Goal: Task Accomplishment & Management: Manage account settings

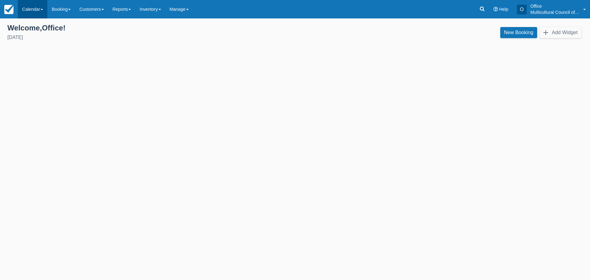
click at [23, 7] on link "Calendar" at bounding box center [33, 9] width 30 height 18
click at [26, 27] on link "Customer" at bounding box center [42, 26] width 49 height 13
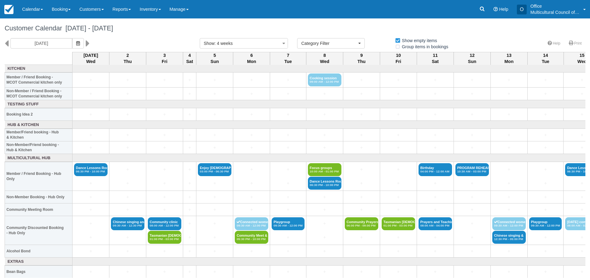
select select
click at [485, 9] on icon at bounding box center [482, 9] width 6 height 6
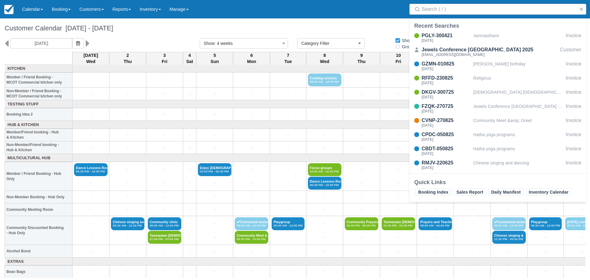
click at [436, 10] on input "Search" at bounding box center [499, 9] width 155 height 11
paste input "JYAG-090825"
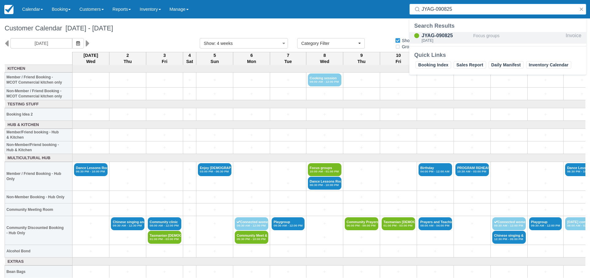
type input "JYAG-090825"
click at [434, 34] on div "JYAG-090825" at bounding box center [446, 35] width 49 height 7
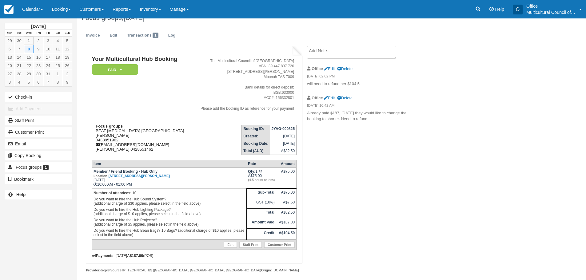
scroll to position [16, 0]
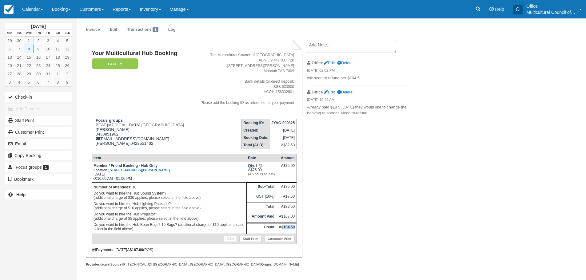
drag, startPoint x: 294, startPoint y: 227, endPoint x: 283, endPoint y: 230, distance: 11.5
click at [283, 230] on td "A$104.50" at bounding box center [286, 228] width 19 height 10
copy strong "104.50"
drag, startPoint x: 272, startPoint y: 122, endPoint x: 295, endPoint y: 121, distance: 23.4
click at [295, 121] on td "JYAG-090825" at bounding box center [283, 123] width 26 height 8
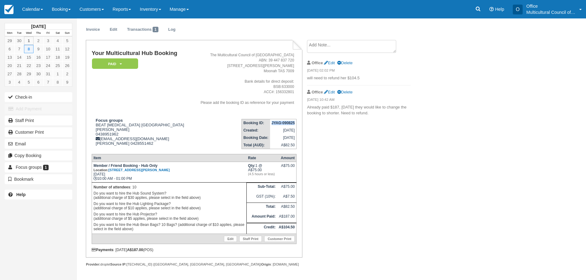
copy strong "JYAG-090825"
click at [344, 45] on textarea at bounding box center [351, 46] width 89 height 13
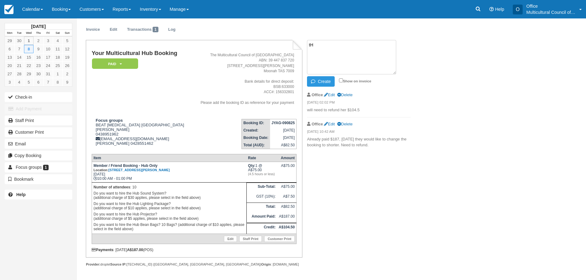
type textarea "t"
click at [344, 45] on textarea "The credit amount has been paid" at bounding box center [351, 57] width 89 height 34
click at [319, 53] on textarea "The credit amount of this booking has been paid" at bounding box center [351, 57] width 89 height 34
type textarea "The credit amount of this booking has been paid Today . M.T"
click at [323, 81] on button "Create" at bounding box center [321, 81] width 28 height 10
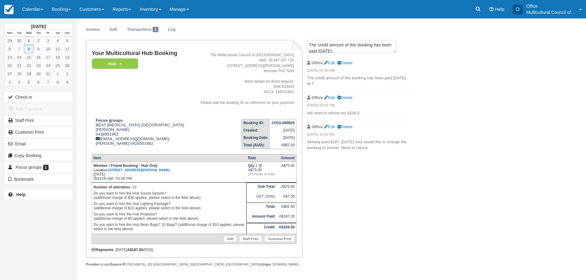
click at [331, 74] on em "Wednesday 01 October 2025 05:30 PM" at bounding box center [359, 71] width 104 height 7
click at [331, 58] on div "Office Edit Delete" at bounding box center [359, 63] width 104 height 10
click at [331, 64] on link "Edit" at bounding box center [329, 63] width 11 height 5
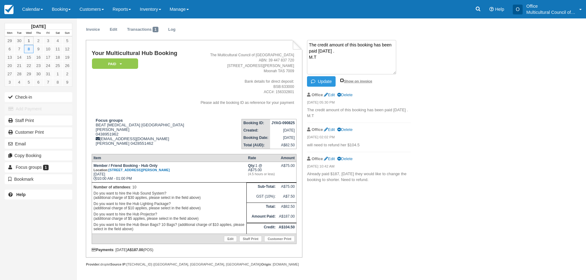
click at [340, 80] on input "Show on invoice" at bounding box center [342, 80] width 4 height 4
checkbox input "true"
click at [325, 81] on button "Update" at bounding box center [321, 81] width 29 height 10
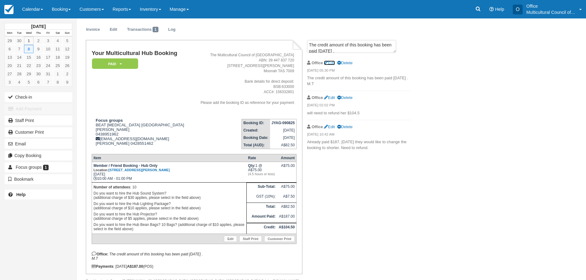
click at [334, 61] on link "Edit" at bounding box center [329, 63] width 11 height 5
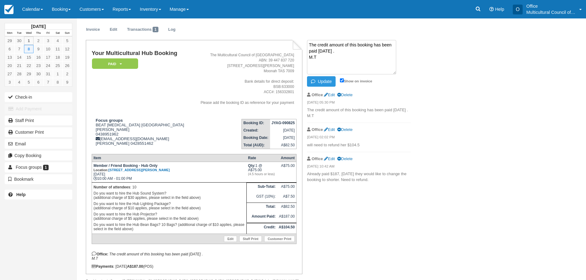
click at [344, 45] on textarea "The credit amount of this booking has been paid Today . M.T" at bounding box center [351, 57] width 89 height 34
type textarea "The credit amount($104.5) of this booking has been paid Today . M.T"
click at [326, 78] on button "Update" at bounding box center [321, 81] width 29 height 10
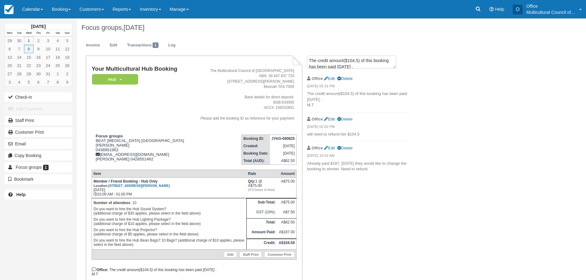
scroll to position [0, 0]
click at [333, 81] on link "Edit" at bounding box center [329, 79] width 11 height 5
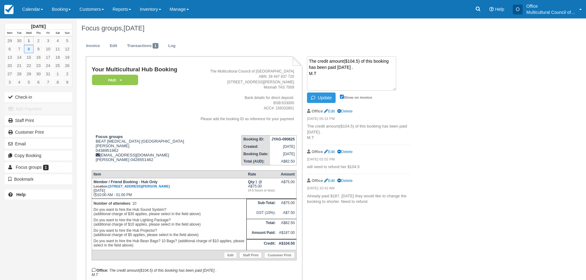
drag, startPoint x: 310, startPoint y: 61, endPoint x: 363, endPoint y: 68, distance: 53.6
click at [363, 68] on textarea "The credit amount($104.5) of this booking has been paid Today . M.T" at bounding box center [351, 73] width 89 height 34
click at [335, 80] on textarea "The credit amount($104.5) of this booking has been paid Today . M.T" at bounding box center [351, 73] width 89 height 34
click at [319, 95] on button "Update" at bounding box center [321, 98] width 29 height 10
